Goal: Task Accomplishment & Management: Manage account settings

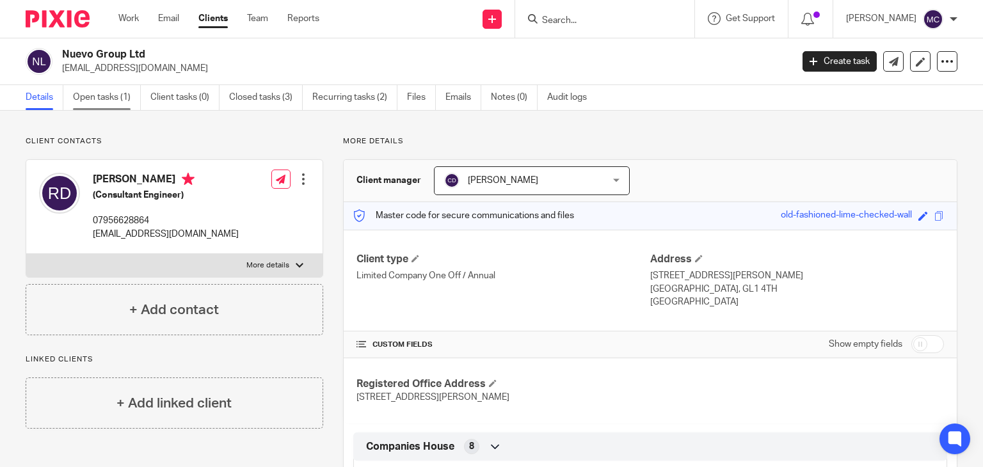
click at [81, 88] on link "Open tasks (1)" at bounding box center [107, 97] width 68 height 25
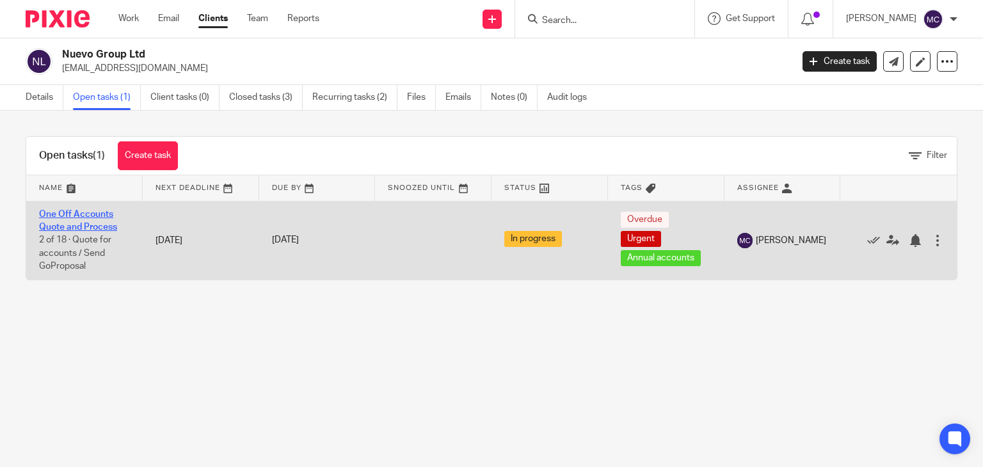
click at [95, 214] on link "One Off Accounts Quote and Process" at bounding box center [78, 221] width 78 height 22
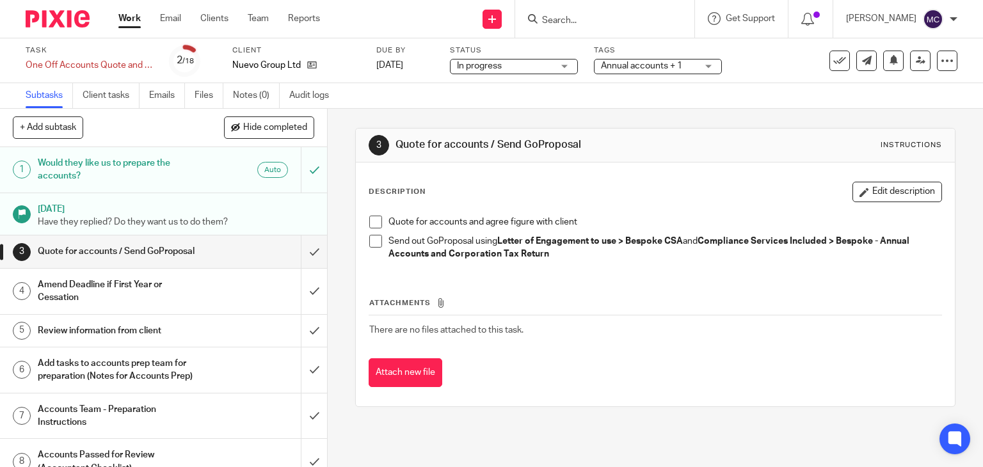
click at [648, 66] on span "Annual accounts + 1" at bounding box center [641, 65] width 81 height 9
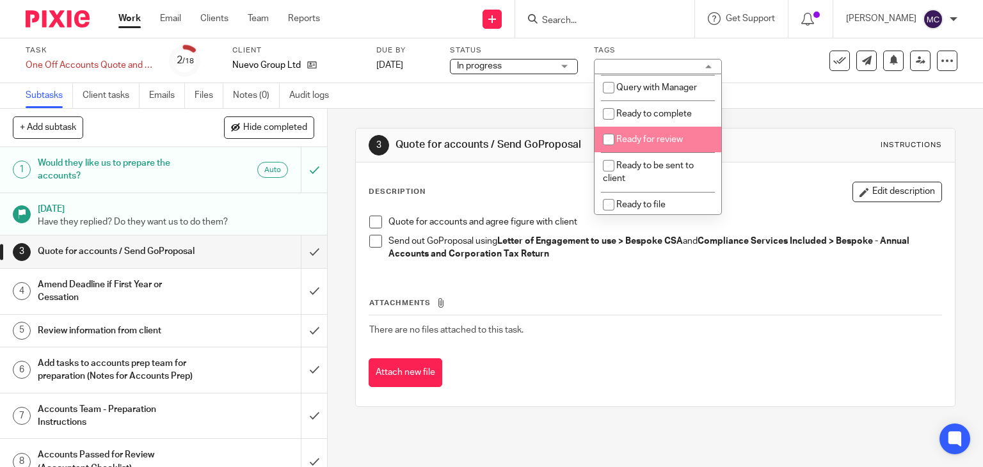
scroll to position [448, 0]
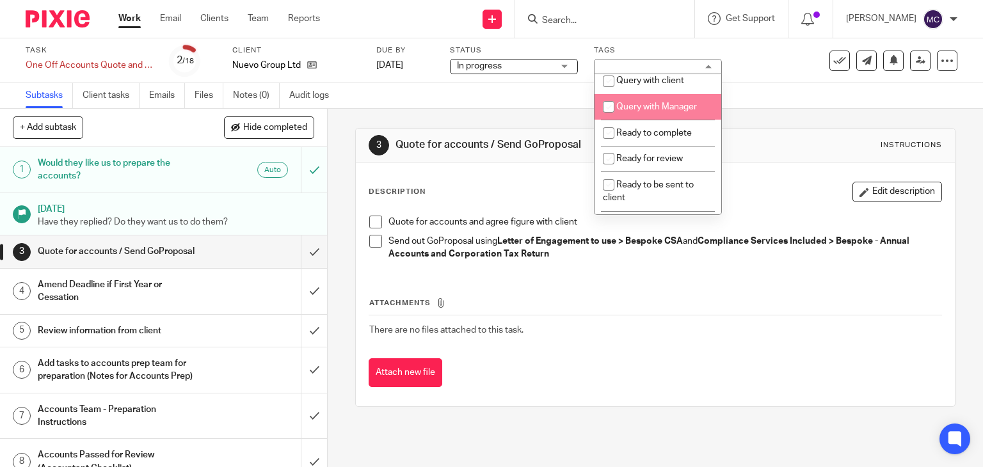
click at [638, 116] on li "Query with Manager" at bounding box center [657, 107] width 127 height 26
checkbox input "true"
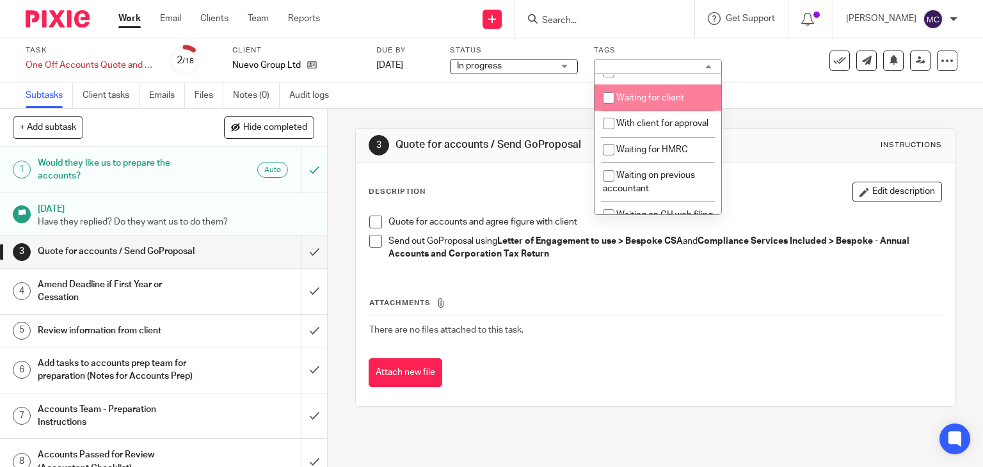
click at [546, 196] on div "Description Edit description" at bounding box center [656, 192] width 574 height 20
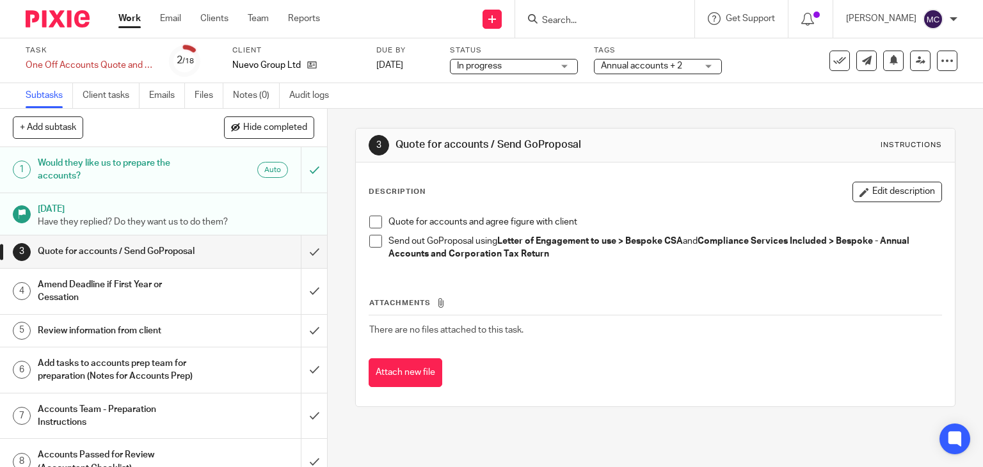
click at [527, 72] on span "In progress" at bounding box center [505, 65] width 96 height 13
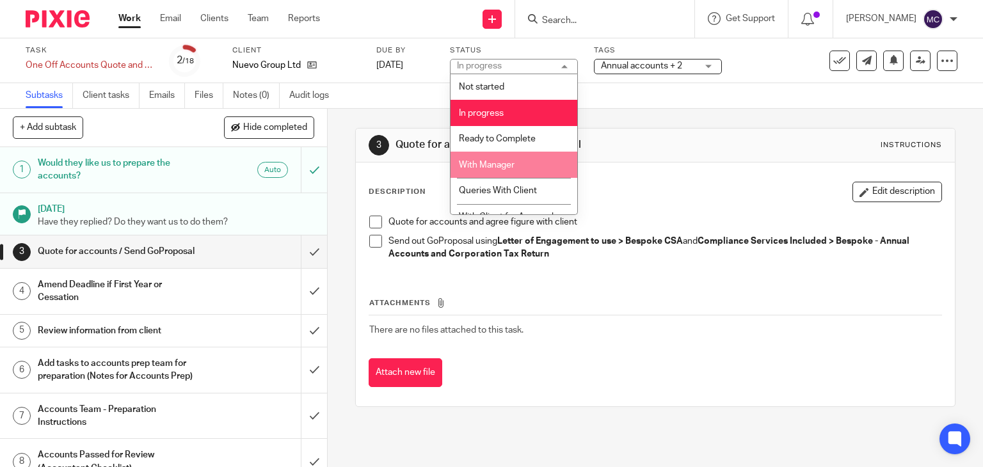
click at [505, 157] on li "With Manager" at bounding box center [513, 165] width 127 height 26
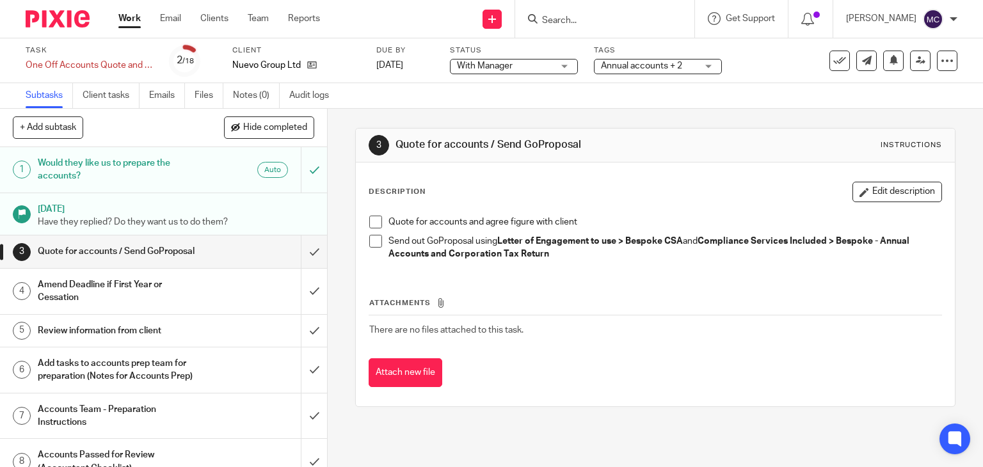
click at [688, 186] on div "Description Edit description" at bounding box center [656, 192] width 574 height 20
click at [491, 73] on div "With Manager With Manager" at bounding box center [514, 66] width 128 height 15
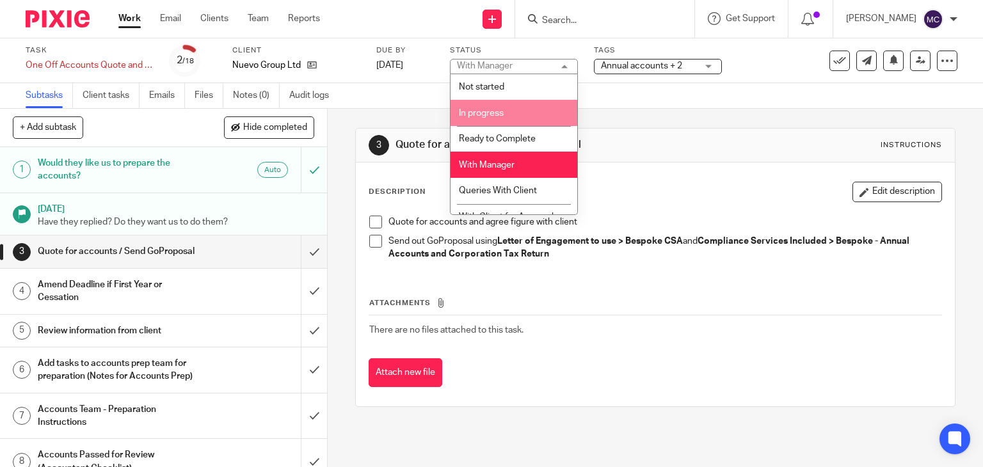
click at [495, 116] on span "In progress" at bounding box center [481, 113] width 45 height 9
